Goal: Information Seeking & Learning: Understand process/instructions

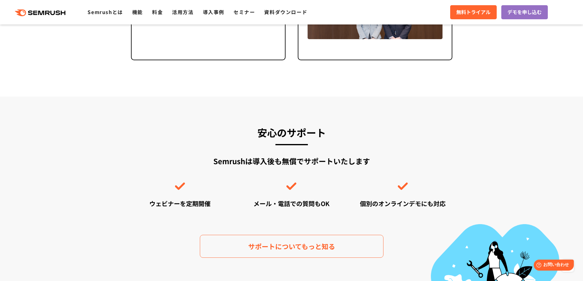
scroll to position [1837, 0]
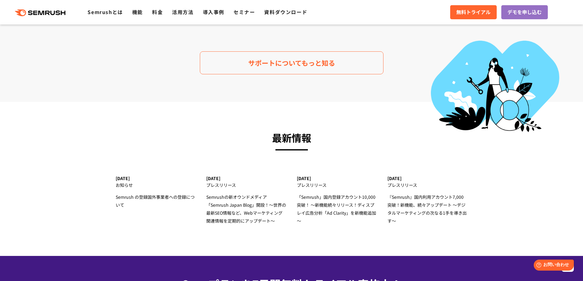
drag, startPoint x: 84, startPoint y: 98, endPoint x: 44, endPoint y: 97, distance: 39.8
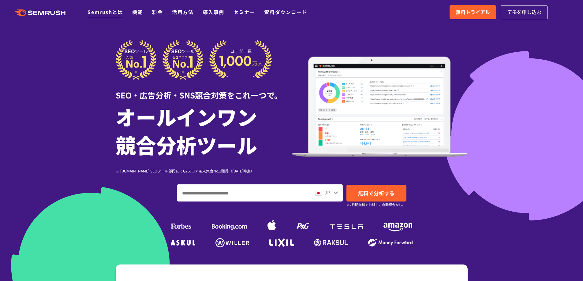
click at [109, 10] on link "Semrushとは" at bounding box center [105, 11] width 35 height 7
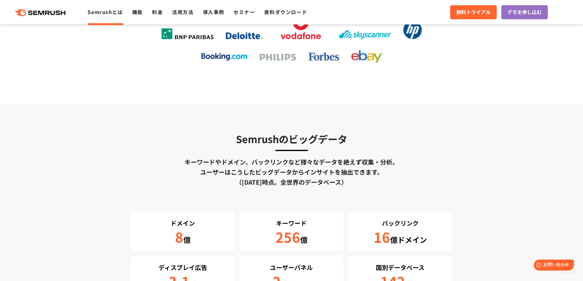
scroll to position [887, 0]
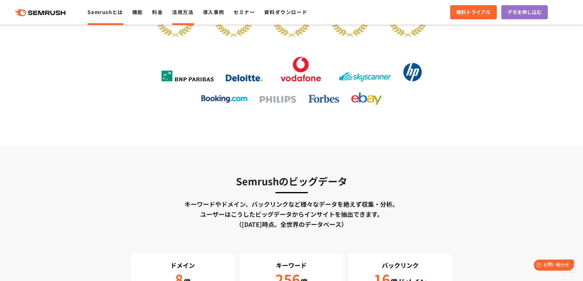
click at [188, 13] on link "活用方法" at bounding box center [182, 11] width 21 height 7
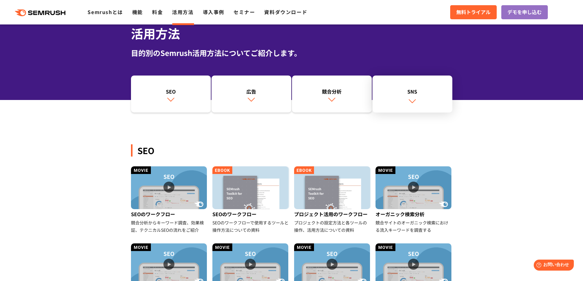
click at [411, 99] on img at bounding box center [412, 101] width 8 height 8
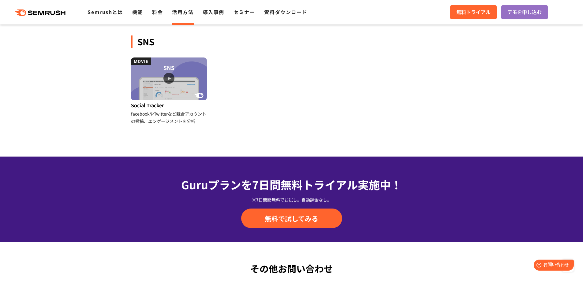
scroll to position [667, 0]
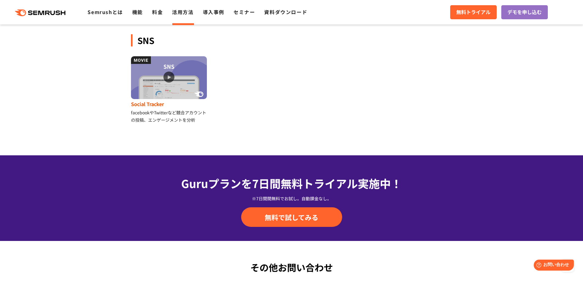
click at [176, 87] on img at bounding box center [169, 77] width 76 height 43
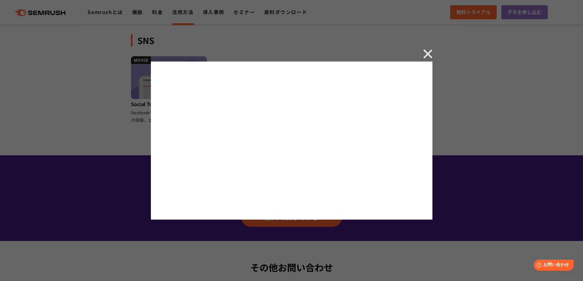
click at [430, 57] on img at bounding box center [427, 53] width 9 height 9
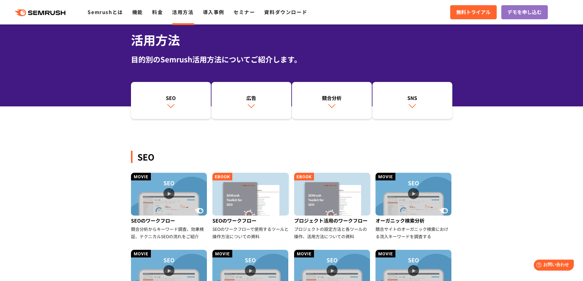
scroll to position [0, 0]
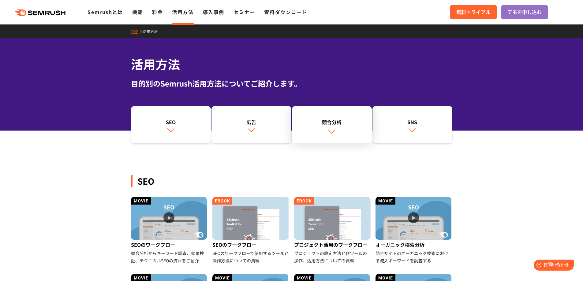
click at [362, 117] on link "競合分析" at bounding box center [332, 124] width 80 height 37
